Goal: Find specific page/section: Find specific page/section

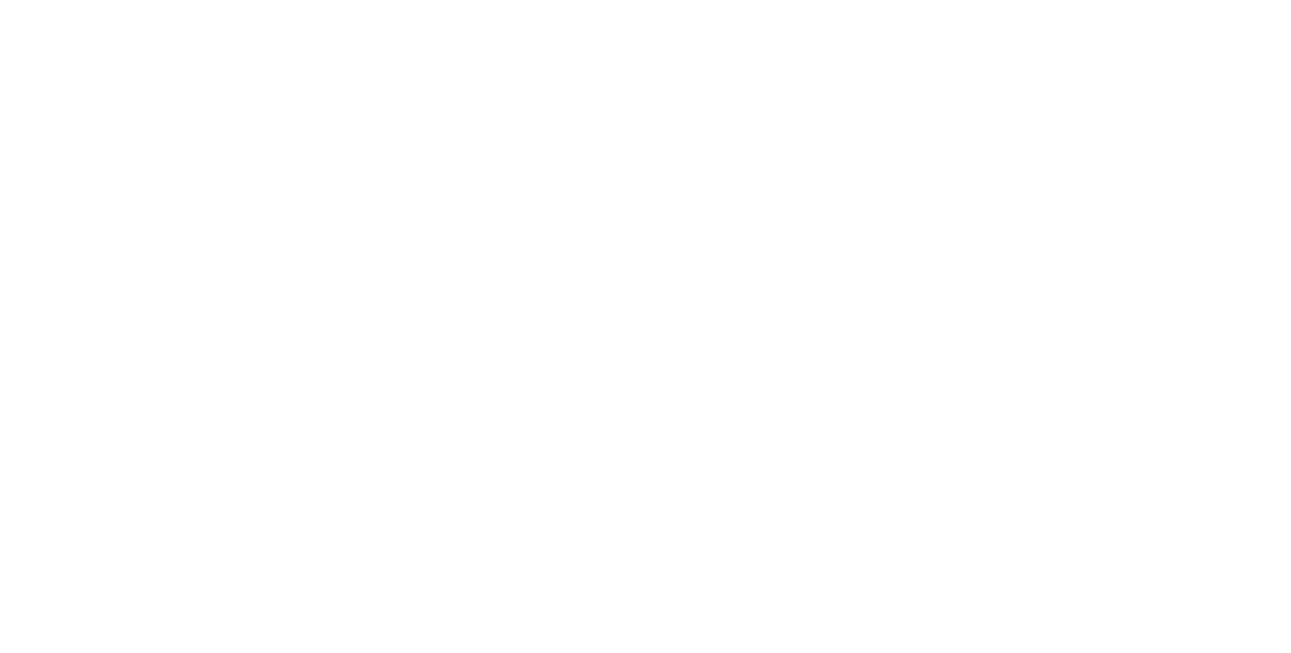
select select "Song"
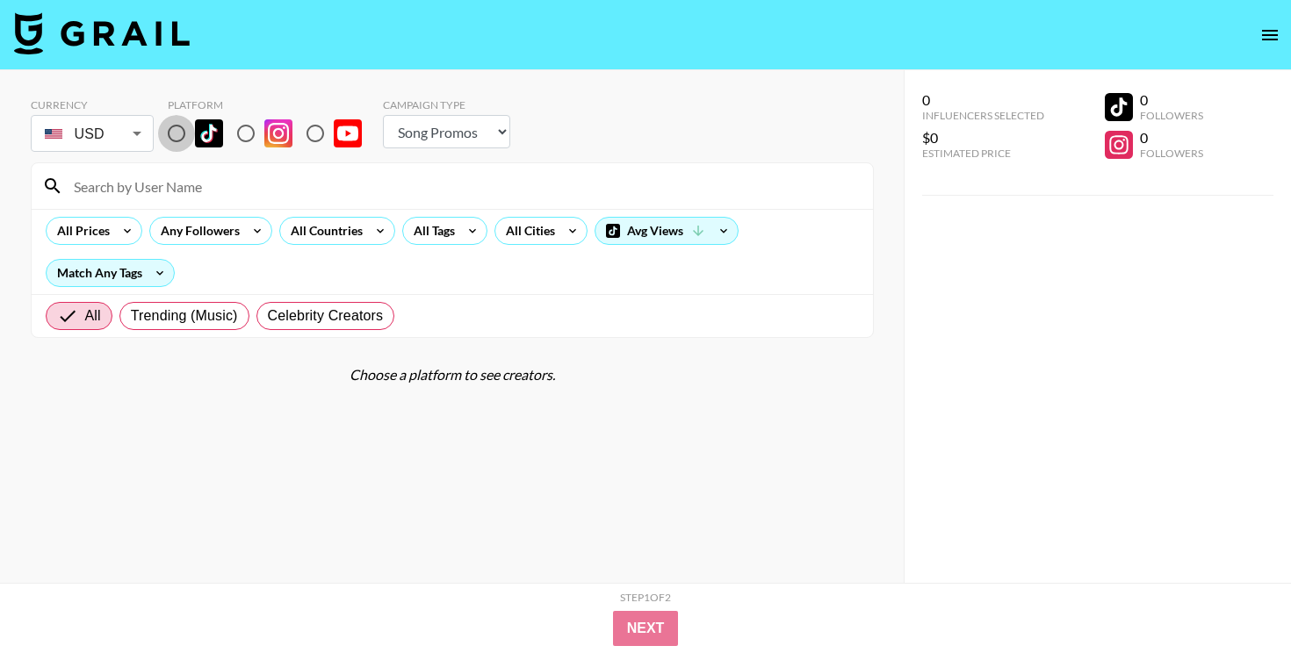
click at [179, 133] on input "radio" at bounding box center [176, 133] width 37 height 37
radio input "true"
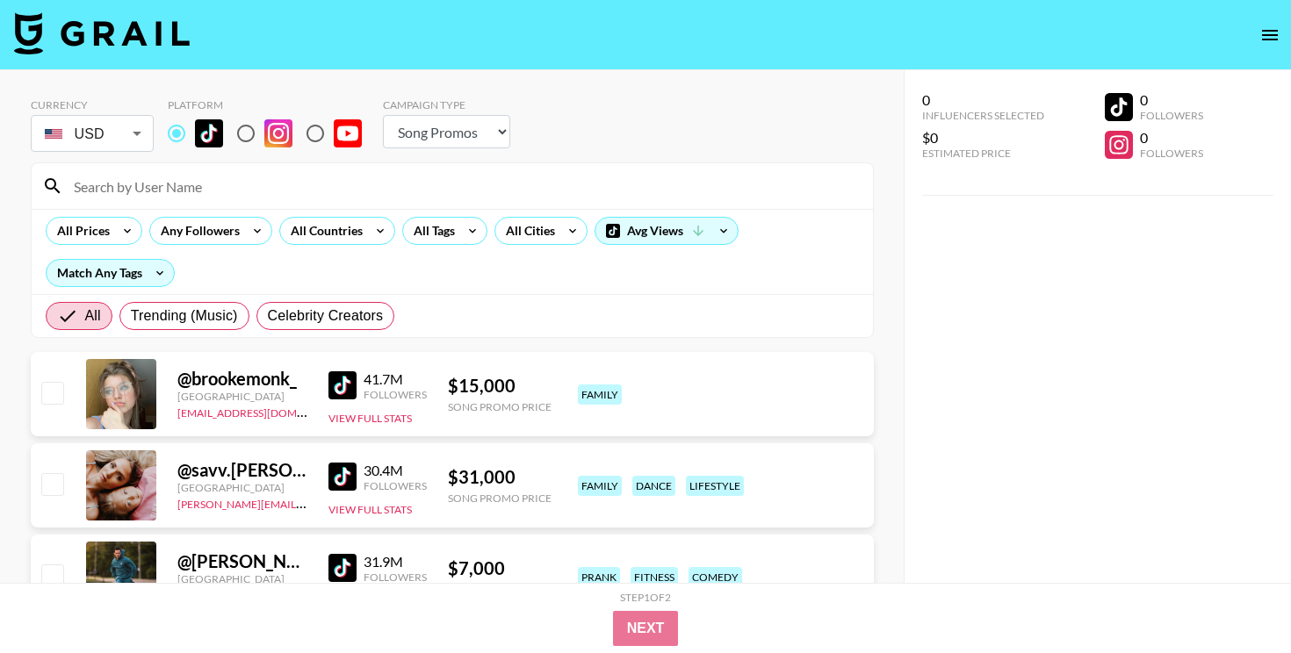
click at [198, 192] on input at bounding box center [462, 186] width 799 height 28
paste input "@swiftmarket_"
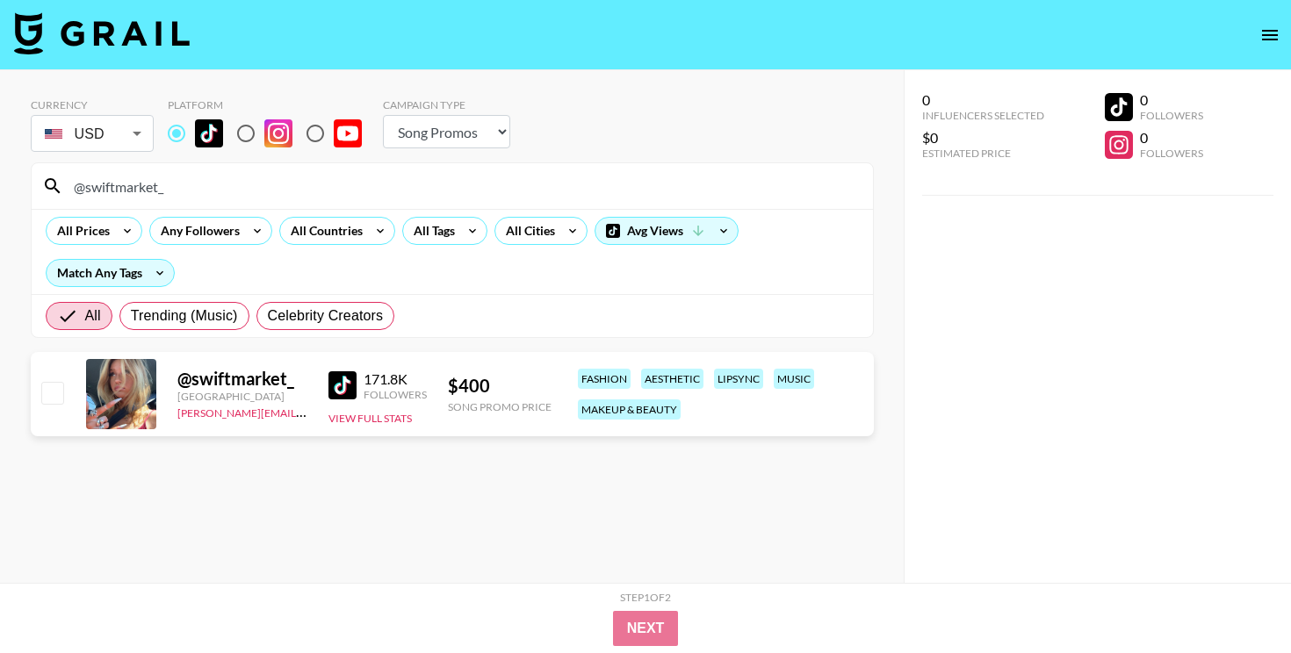
click at [569, 190] on input "@swiftmarket_" at bounding box center [462, 186] width 799 height 28
paste input "nadya.yeremin"
click at [564, 172] on input "@nadya.yeremin" at bounding box center [462, 186] width 799 height 28
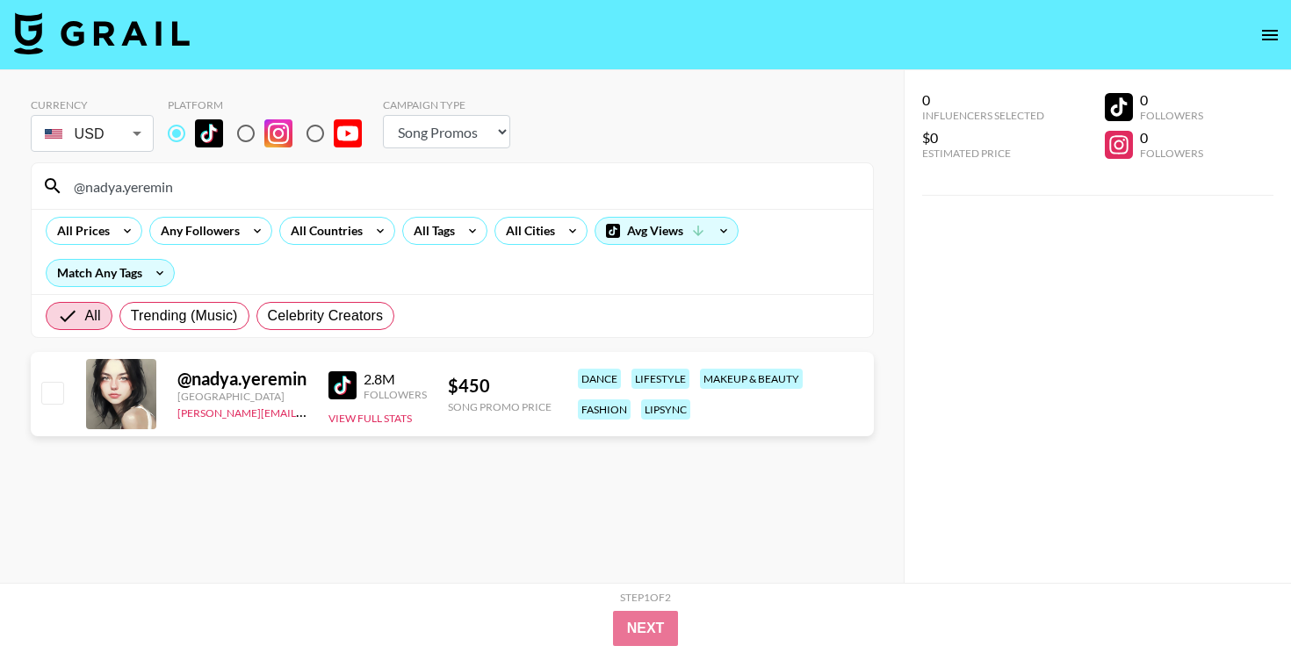
click at [564, 172] on input "@nadya.yeremin" at bounding box center [462, 186] width 799 height 28
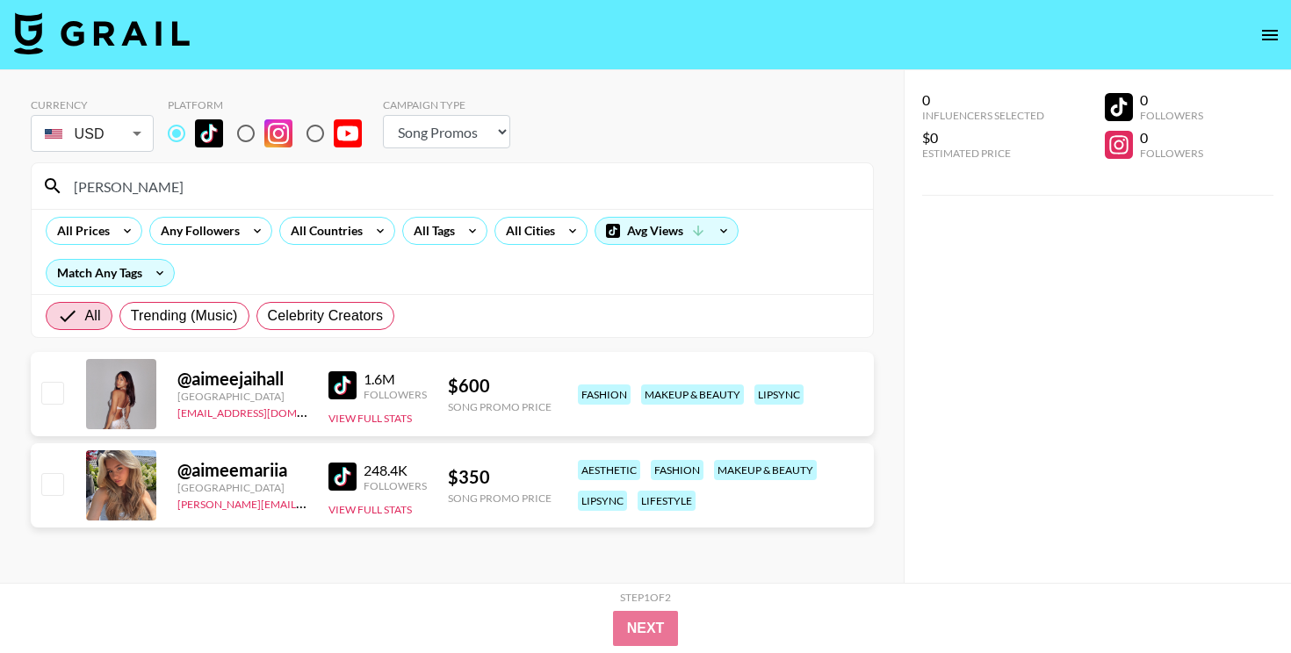
click at [556, 186] on input "[PERSON_NAME]" at bounding box center [462, 186] width 799 height 28
paste input "@juliaquang"
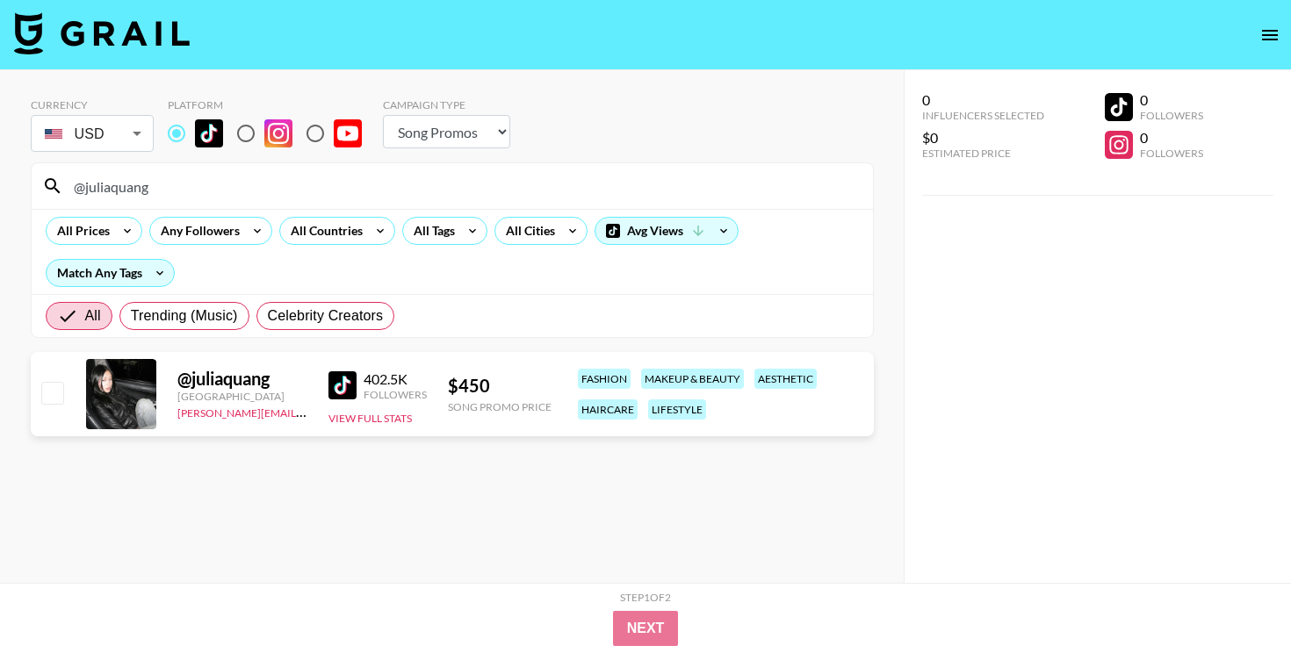
type input "@juliaquang"
